Goal: Answer question/provide support: Share knowledge or assist other users

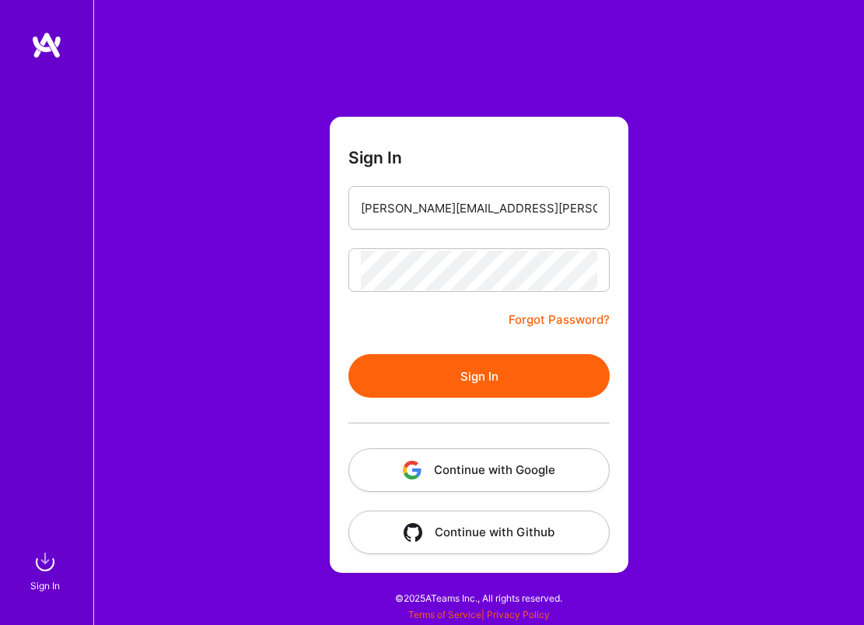
click at [454, 389] on button "Sign In" at bounding box center [478, 376] width 261 height 44
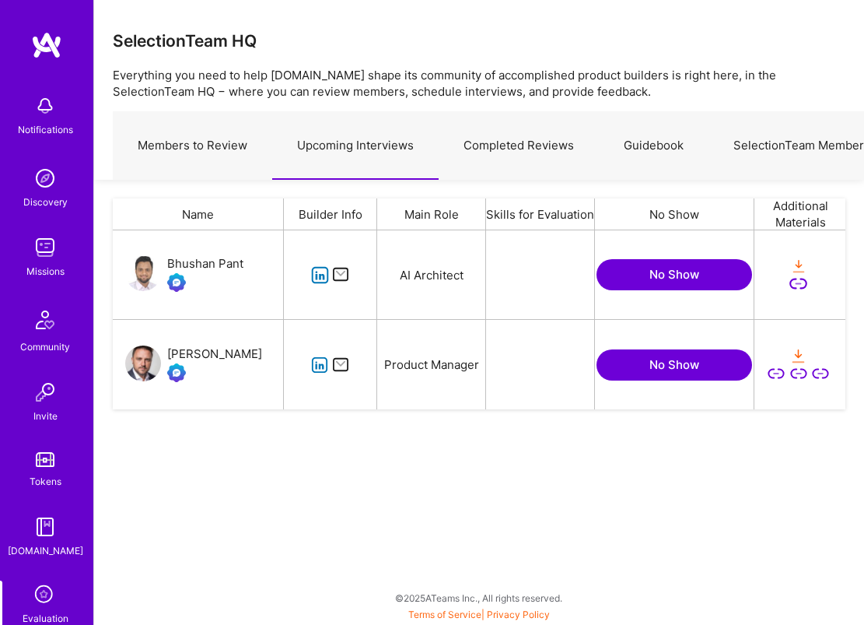
scroll to position [179, 733]
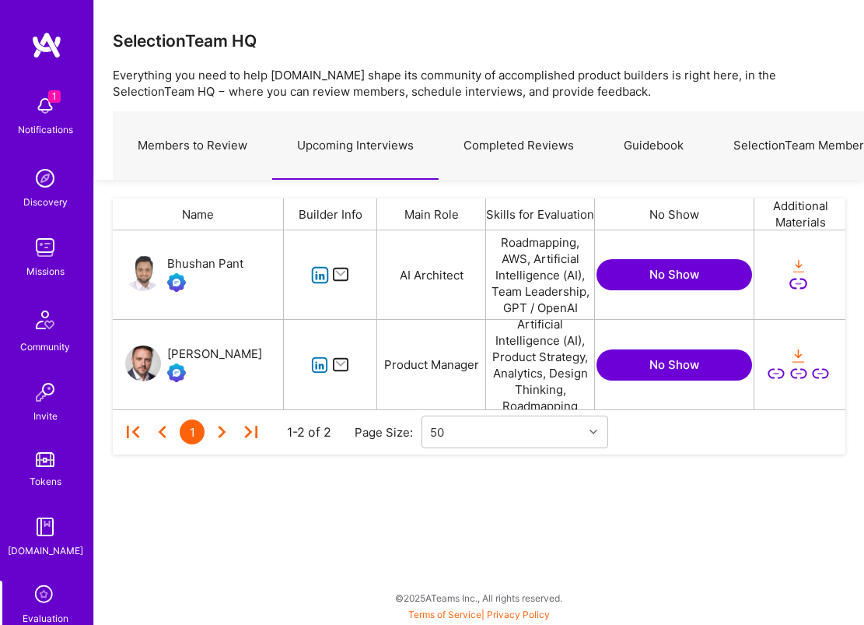
click at [320, 368] on icon "grid" at bounding box center [320, 365] width 18 height 18
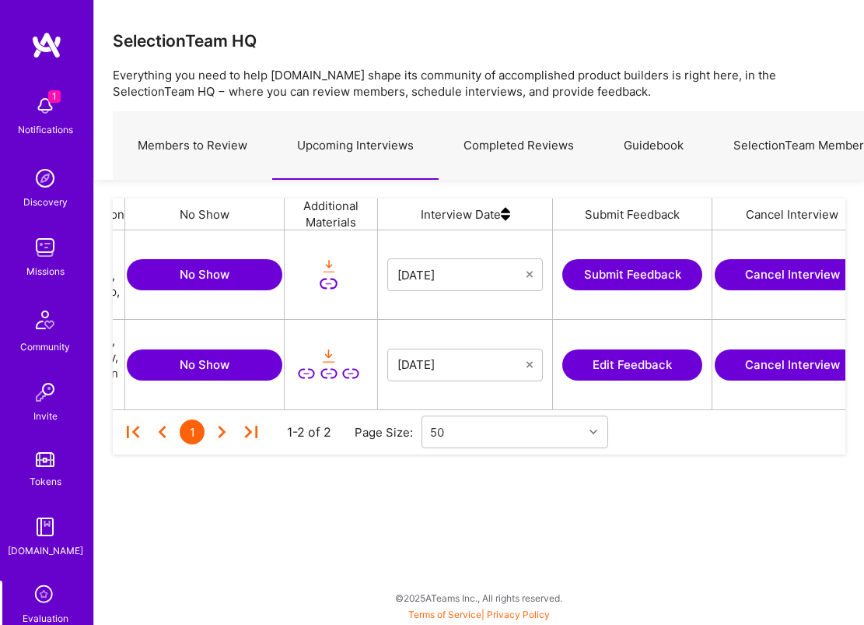
scroll to position [0, 487]
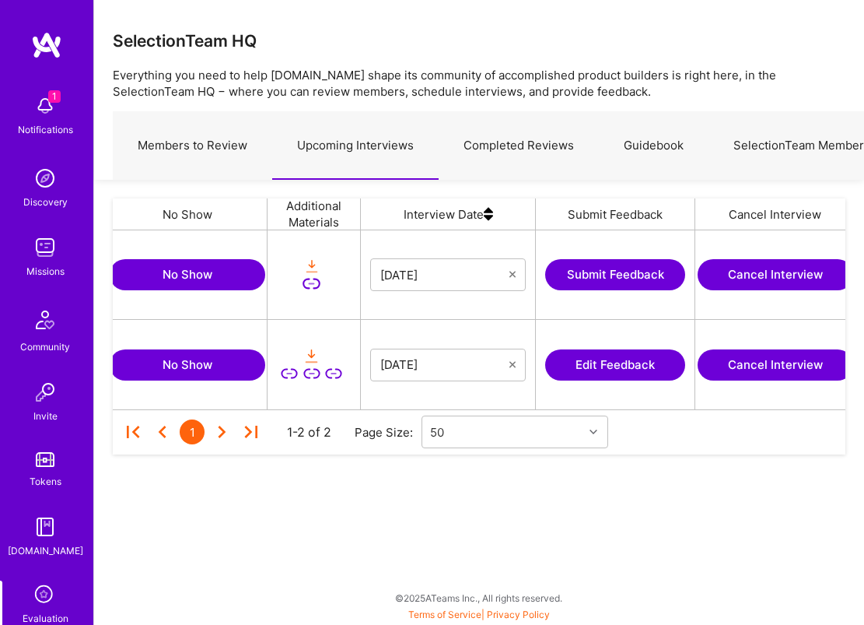
click at [614, 371] on button "Edit Feedback" at bounding box center [615, 364] width 140 height 31
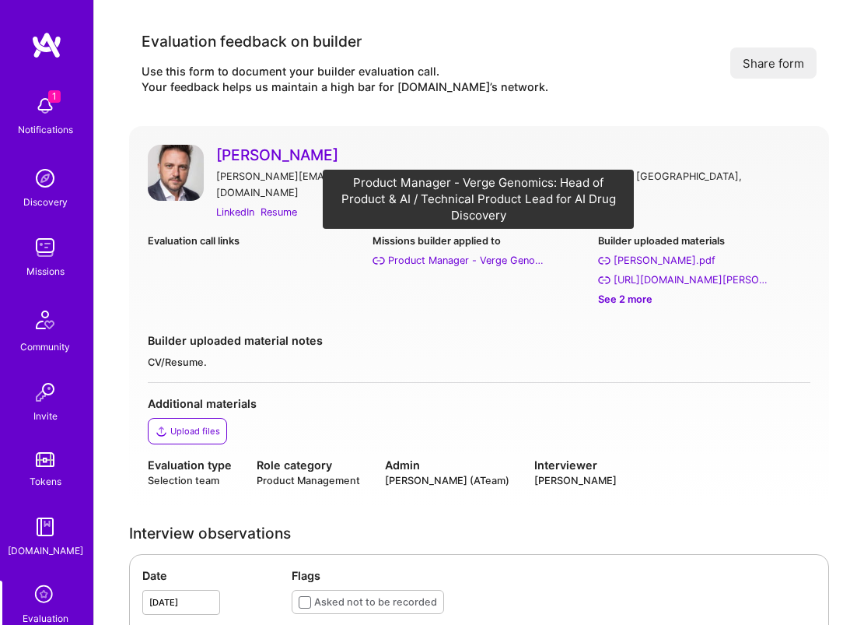
click at [453, 252] on div "Product Manager - Verge Genomics: Head of Product & AI / Technical Product Lead…" at bounding box center [466, 260] width 156 height 16
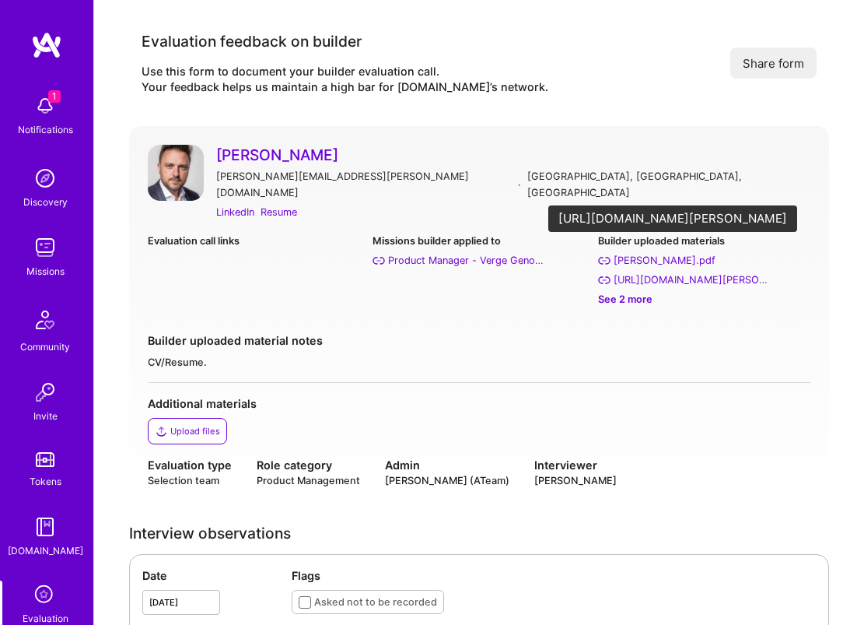
click at [683, 271] on div "https://apps.apple.com/us/developer/geoffrey-mccaleb/id890733513" at bounding box center [692, 279] width 156 height 16
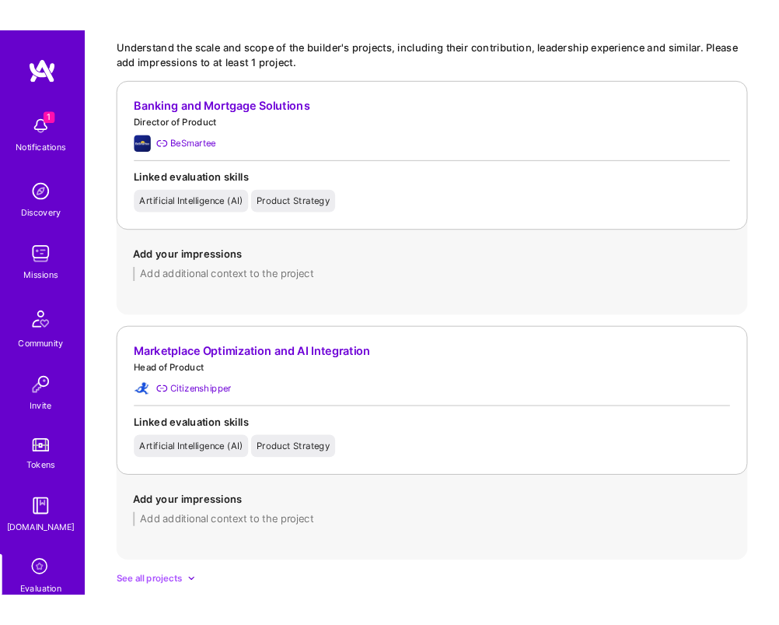
scroll to position [1194, 0]
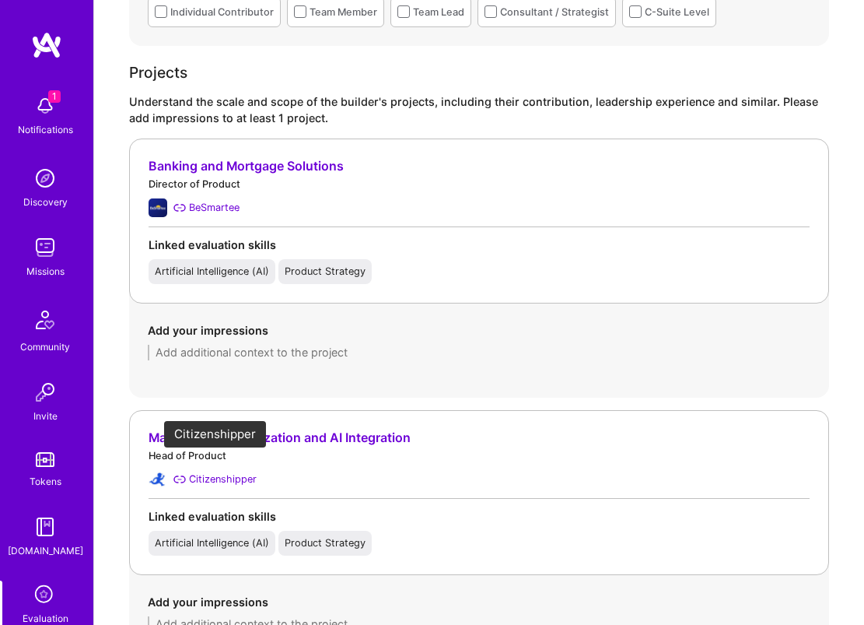
click at [216, 471] on div "Citizenshipper" at bounding box center [223, 479] width 68 height 16
click at [221, 199] on div "BeSmartee" at bounding box center [214, 207] width 51 height 16
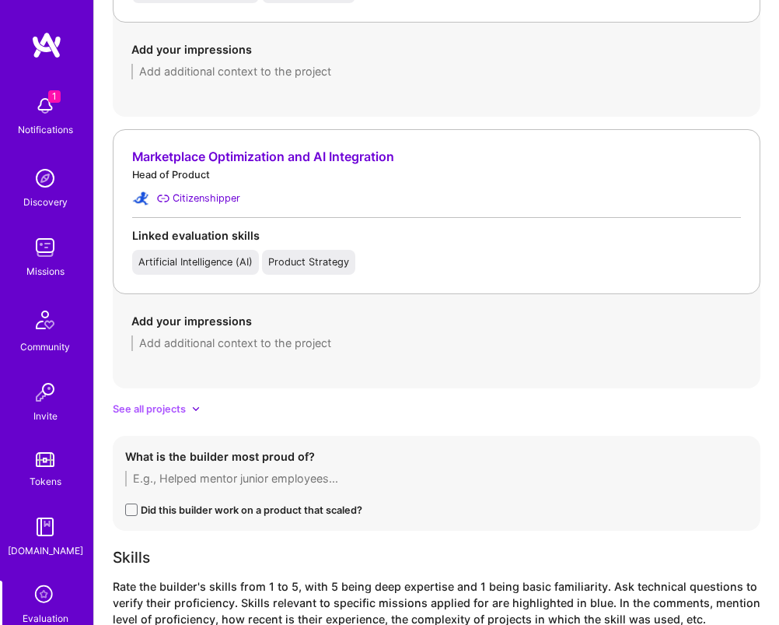
scroll to position [1472, 0]
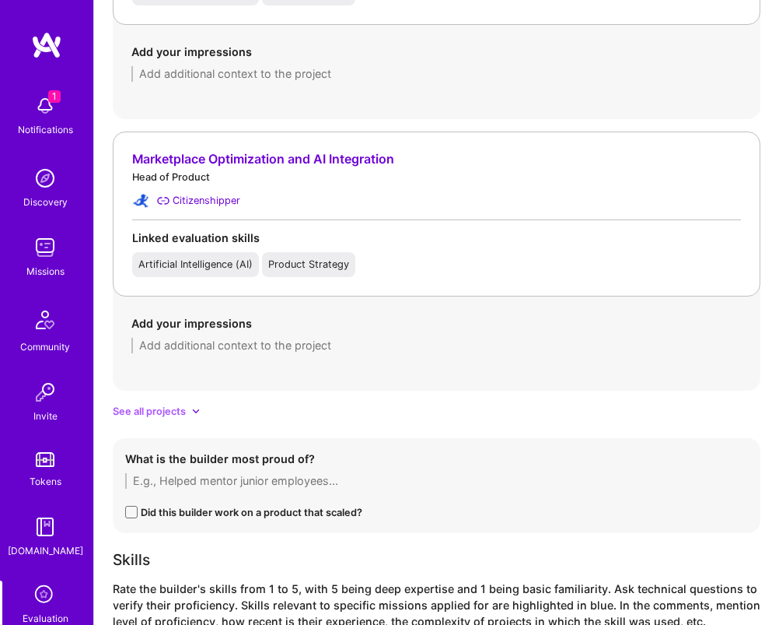
click at [180, 403] on span "See all projects" at bounding box center [149, 411] width 73 height 16
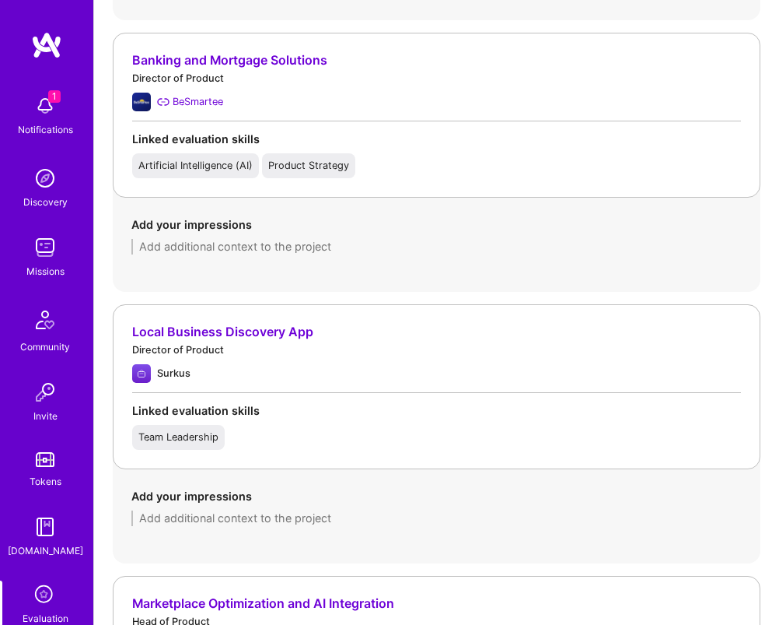
scroll to position [2051, 0]
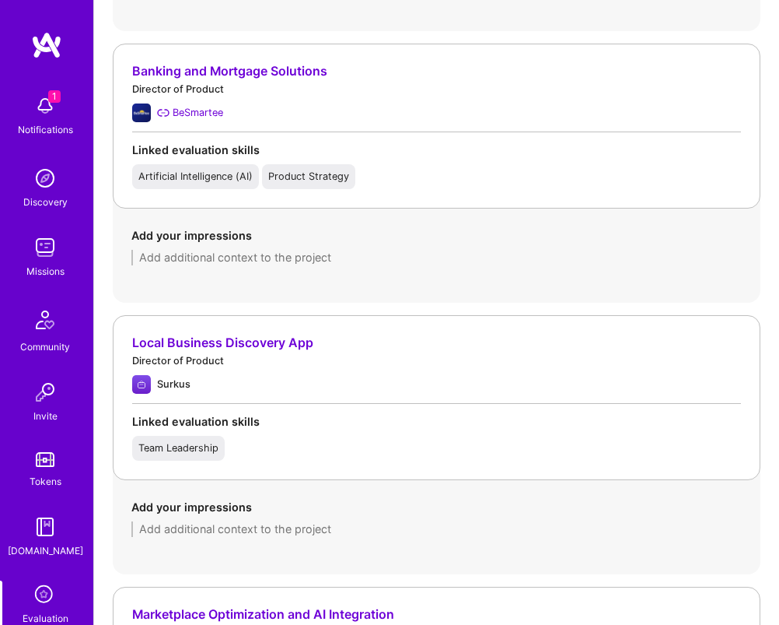
click at [310, 250] on textarea at bounding box center [436, 258] width 611 height 16
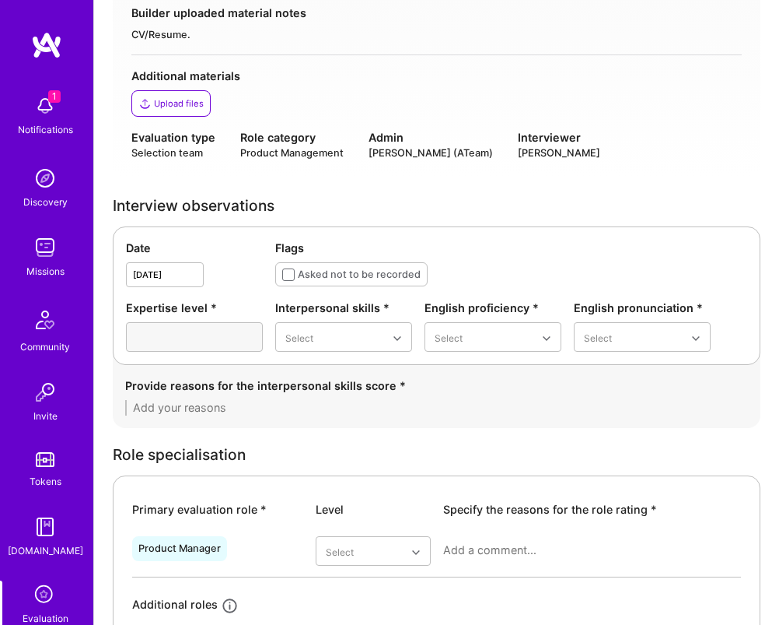
scroll to position [0, 0]
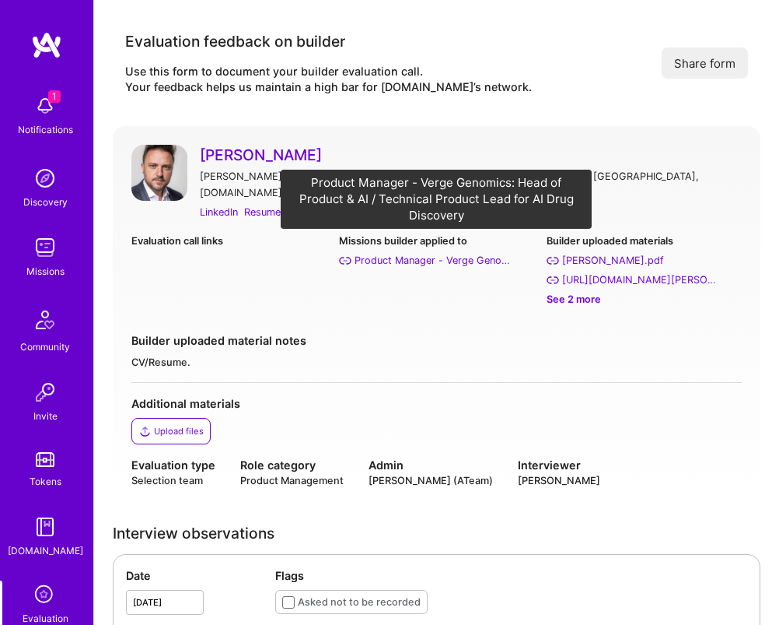
click at [419, 252] on div "Product Manager - Verge Genomics: Head of Product & AI / Technical Product Lead…" at bounding box center [433, 260] width 156 height 16
